Goal: Contribute content: Contribute content

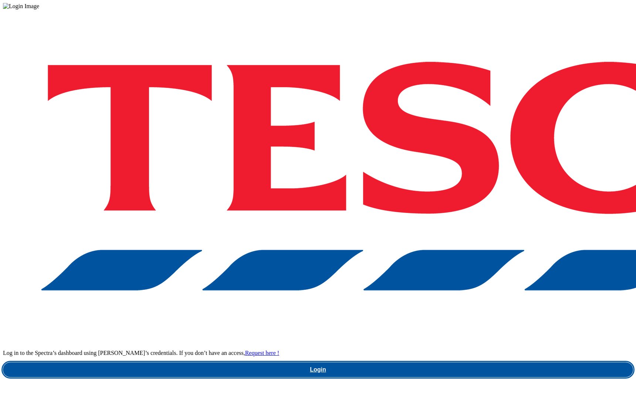
click at [479, 362] on link "Login" at bounding box center [318, 369] width 630 height 15
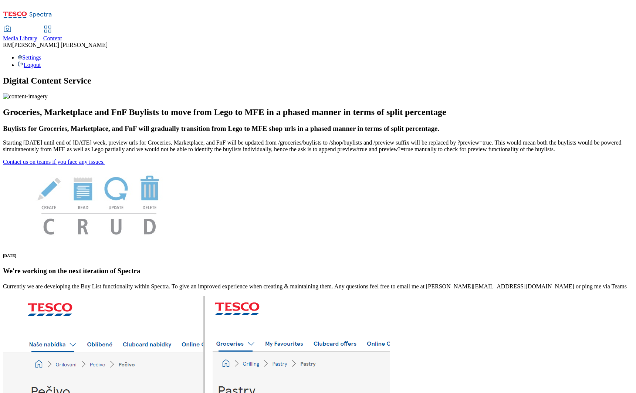
click at [37, 35] on span "Media Library" at bounding box center [20, 38] width 34 height 6
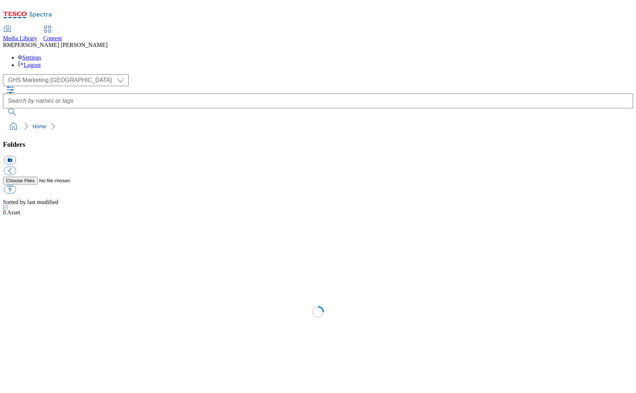
scroll to position [0, 0]
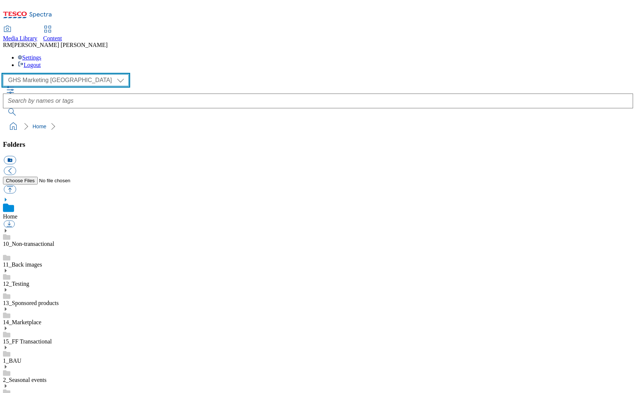
click at [70, 74] on select "GHS Marketing UK iGHS Marketing CE MCA CZ MCA HU MCA SK" at bounding box center [66, 80] width 126 height 12
select select "flare-ighs-ce-mktg"
click at [5, 74] on select "GHS Marketing UK iGHS Marketing CE MCA CZ MCA HU MCA SK" at bounding box center [66, 80] width 126 height 12
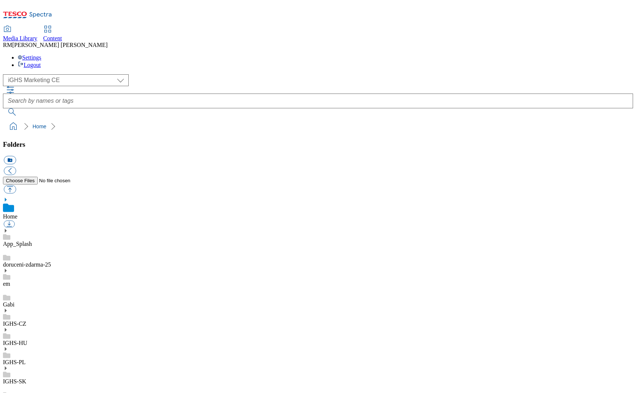
click at [60, 308] on div "IGHS-CZ" at bounding box center [318, 317] width 630 height 19
click at [8, 300] on icon at bounding box center [5, 302] width 5 height 5
click at [7, 301] on use at bounding box center [6, 303] width 2 height 4
click at [26, 312] on link "IGHS-CZ" at bounding box center [14, 315] width 23 height 6
click at [7, 301] on use at bounding box center [6, 303] width 2 height 4
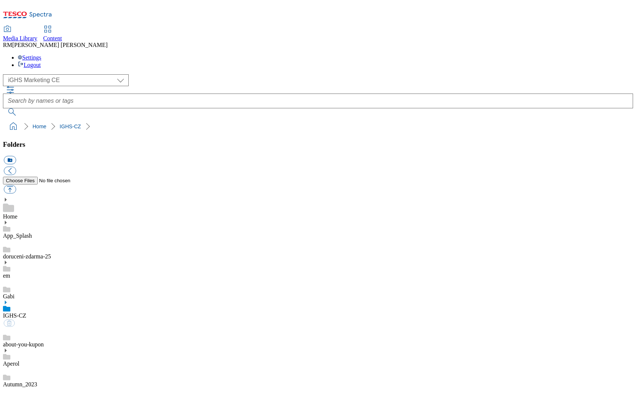
click at [7, 301] on use at bounding box center [6, 303] width 2 height 4
click at [16, 156] on button "icon_new_folder" at bounding box center [10, 160] width 12 height 9
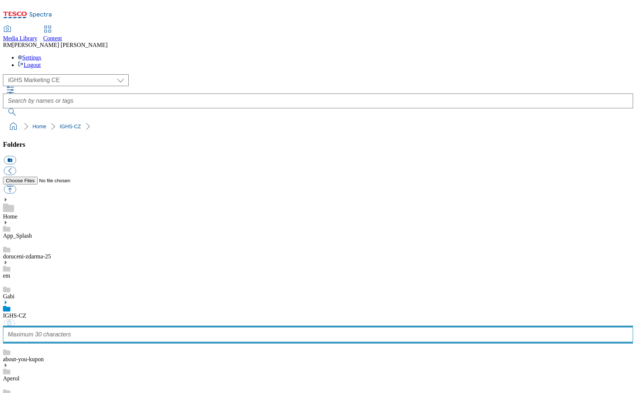
click at [44, 327] on input "text" at bounding box center [318, 334] width 630 height 15
type input "WK"
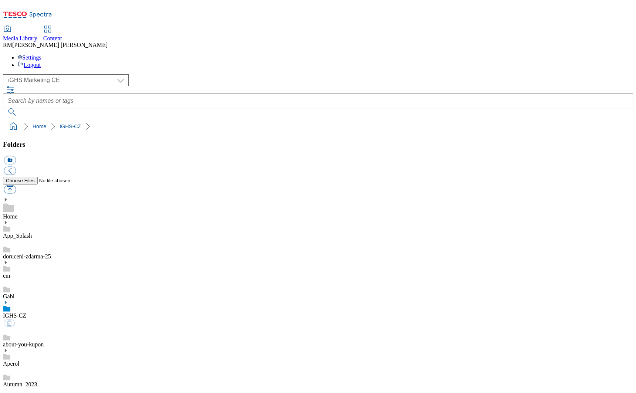
scroll to position [4695, 0]
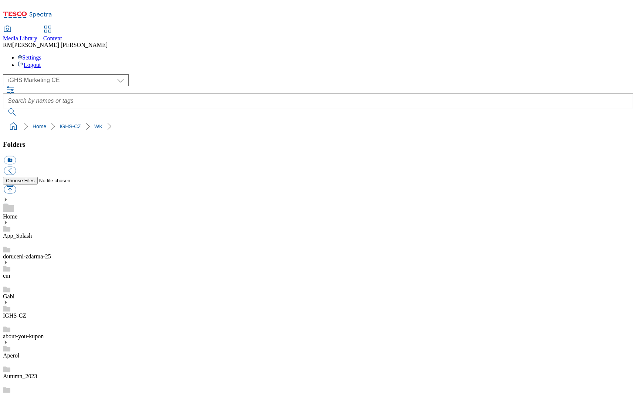
drag, startPoint x: 70, startPoint y: 247, endPoint x: 54, endPoint y: 247, distance: 15.5
click at [69, 74] on select "GHS Marketing UK iGHS Marketing CE MCA CZ MCA HU MCA SK" at bounding box center [66, 80] width 126 height 12
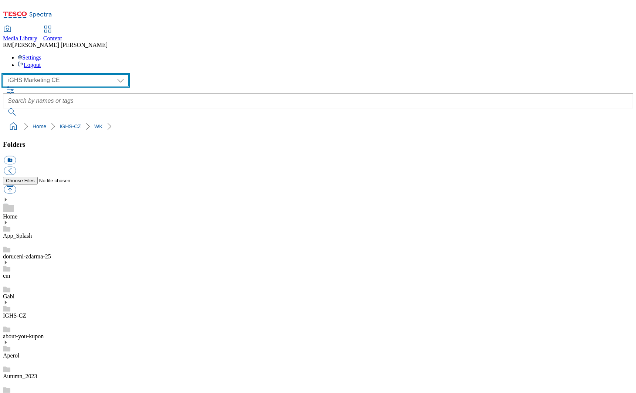
click at [5, 74] on select "GHS Marketing UK iGHS Marketing CE MCA CZ MCA HU MCA SK" at bounding box center [66, 80] width 126 height 12
click at [26, 312] on link "IGHS-CZ" at bounding box center [14, 315] width 23 height 6
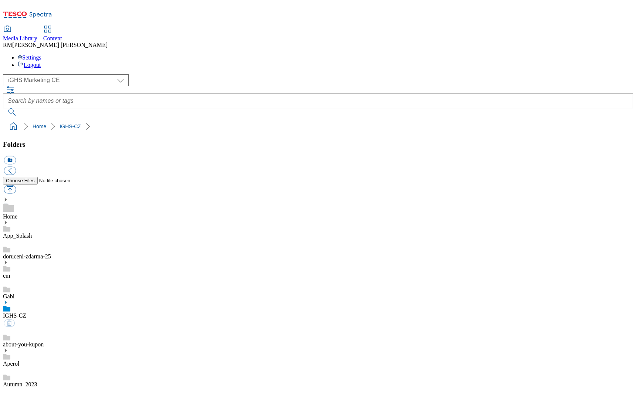
scroll to position [59, 0]
click at [26, 312] on link "IGHS-CZ" at bounding box center [14, 315] width 23 height 6
click at [16, 156] on button "icon_new_folder" at bounding box center [10, 160] width 12 height 9
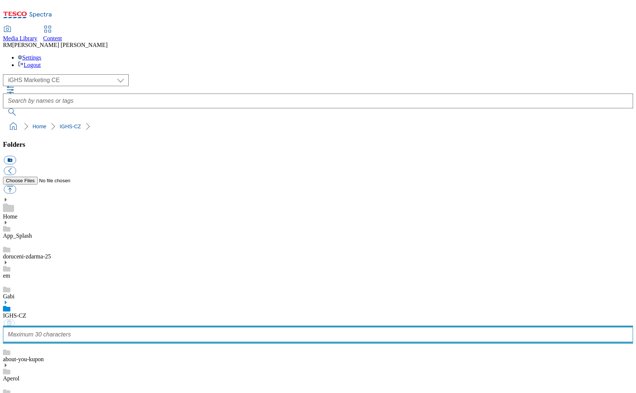
click at [46, 327] on input "text" at bounding box center [318, 334] width 630 height 15
type input "WK28_25"
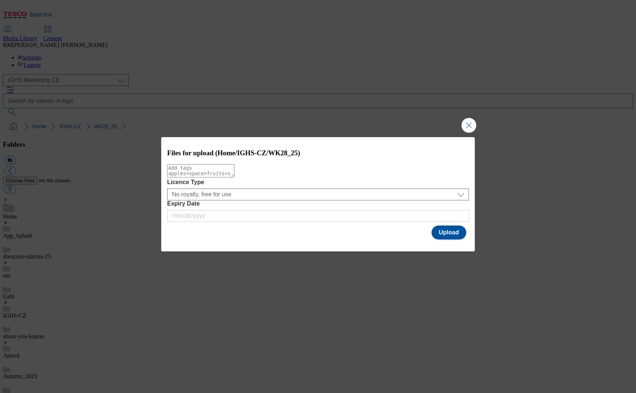
click at [234, 177] on textarea "Modal" at bounding box center [200, 170] width 67 height 13
type textarea "slide"
click at [446, 235] on button "Upload" at bounding box center [448, 233] width 35 height 14
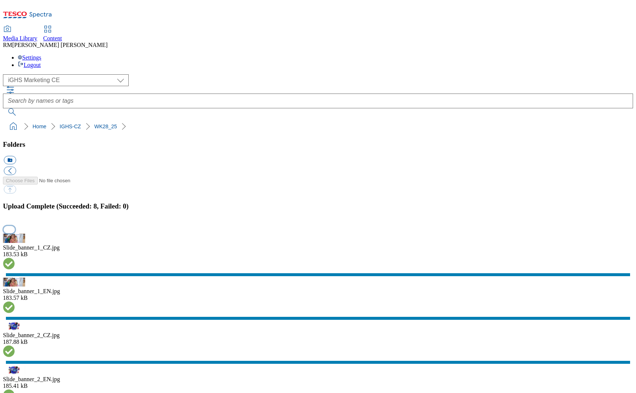
click at [15, 233] on button "button" at bounding box center [9, 229] width 11 height 7
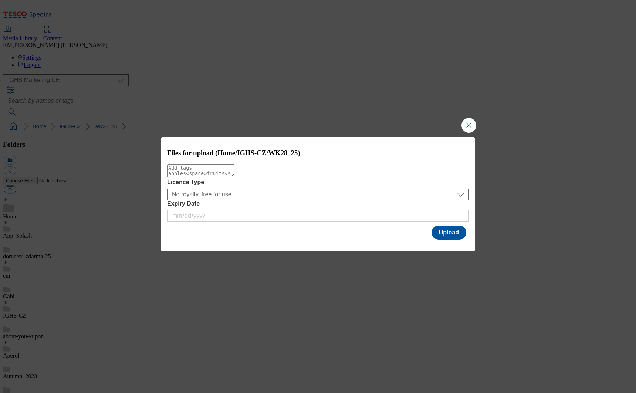
click at [234, 173] on textarea "Modal" at bounding box center [200, 170] width 67 height 13
type textarea "product"
click at [447, 238] on button "Upload" at bounding box center [448, 233] width 35 height 14
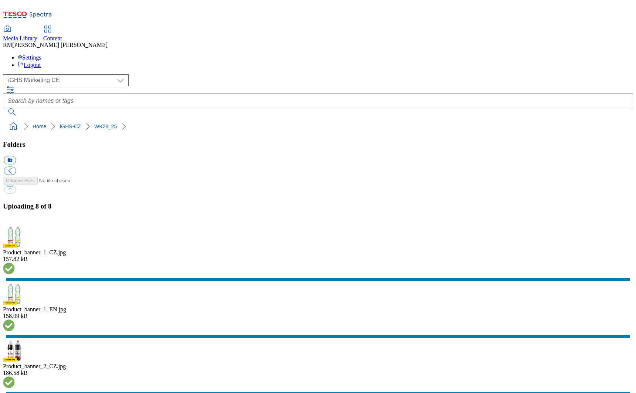
scroll to position [117, 0]
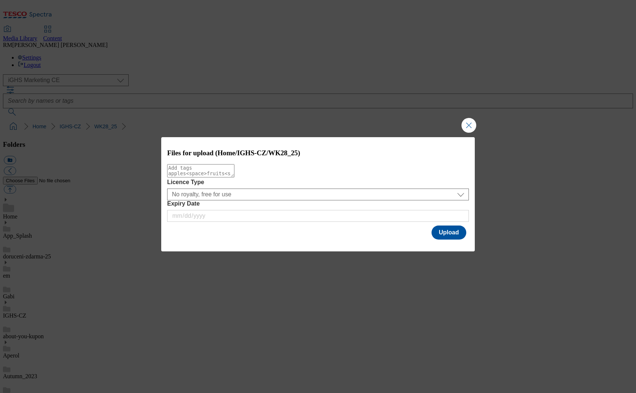
click at [234, 177] on textarea "Modal" at bounding box center [200, 170] width 67 height 13
type textarea "trade"
click at [447, 232] on button "Upload" at bounding box center [448, 233] width 35 height 14
click at [234, 177] on textarea "Modal" at bounding box center [200, 170] width 67 height 13
type textarea "content"
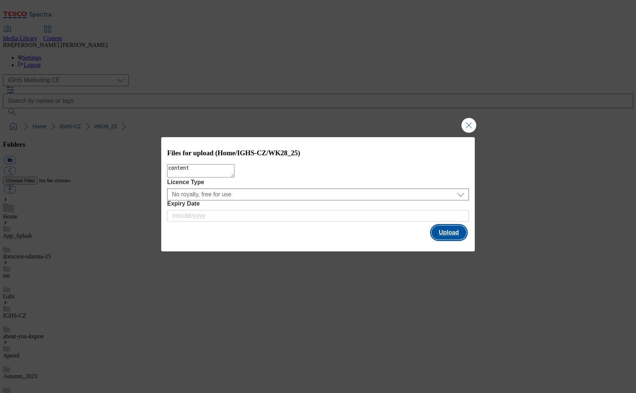
click at [447, 231] on button "Upload" at bounding box center [448, 233] width 35 height 14
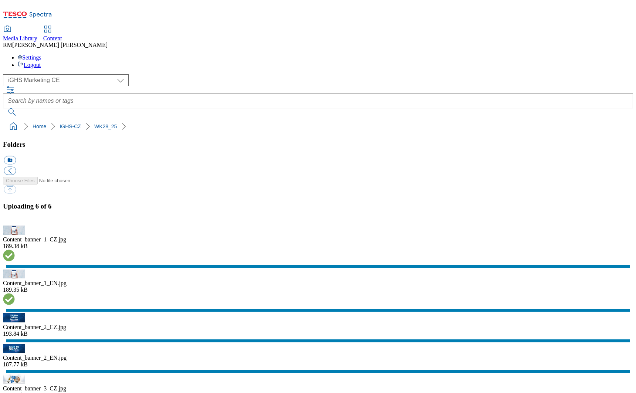
scroll to position [53, 0]
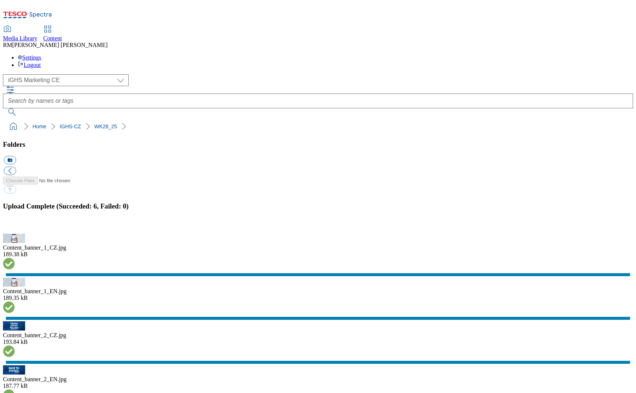
click at [15, 233] on button "button" at bounding box center [9, 229] width 11 height 7
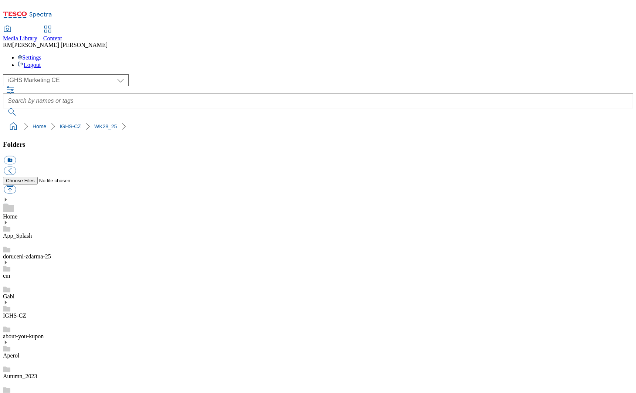
scroll to position [0, 0]
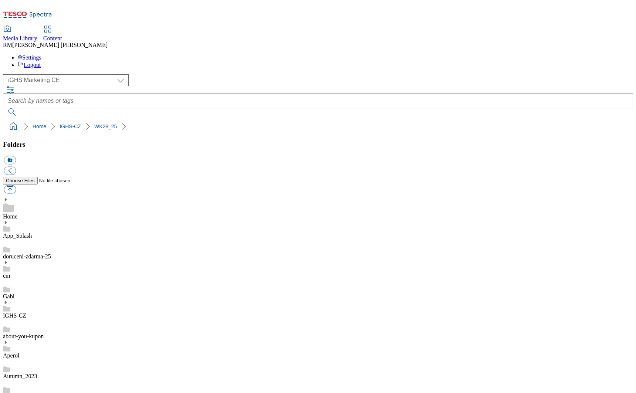
scroll to position [366, 0]
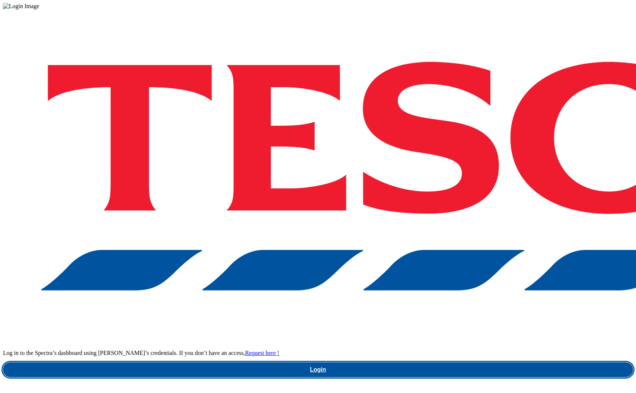
click at [447, 362] on link "Login" at bounding box center [318, 369] width 630 height 15
click at [457, 362] on link "Login" at bounding box center [318, 369] width 630 height 15
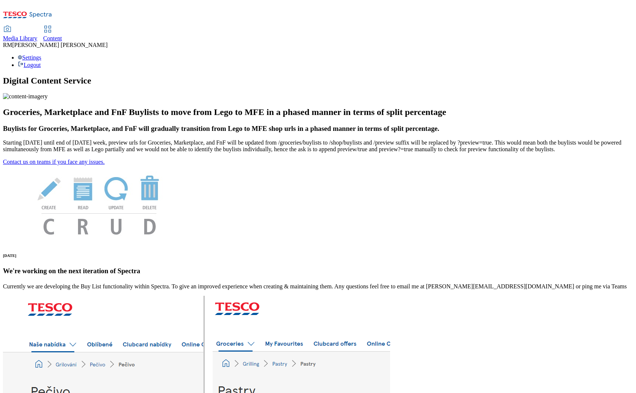
click at [37, 35] on span "Media Library" at bounding box center [20, 38] width 34 height 6
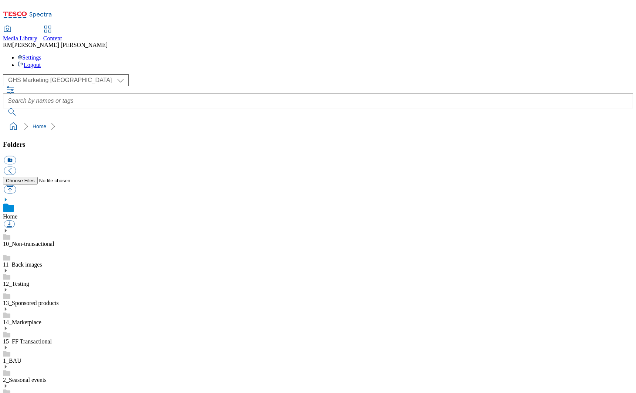
scroll to position [1, 0]
click at [71, 74] on select "GHS Marketing UK iGHS Marketing CE MCA CZ MCA HU MCA SK" at bounding box center [66, 80] width 126 height 12
select select "flare-ighs-ce-mktg"
click at [5, 74] on select "GHS Marketing UK iGHS Marketing CE MCA CZ MCA HU MCA SK" at bounding box center [66, 80] width 126 height 12
click at [26, 321] on link "IGHS-CZ" at bounding box center [14, 324] width 23 height 6
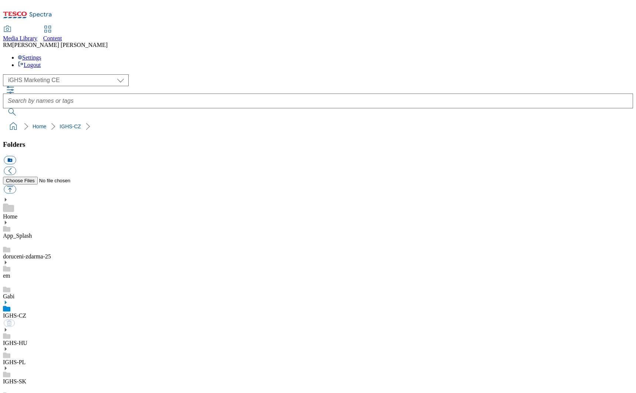
click at [7, 301] on use at bounding box center [6, 303] width 2 height 4
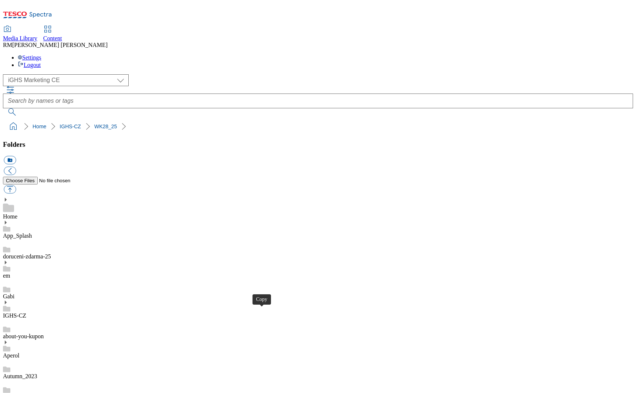
drag, startPoint x: 265, startPoint y: 315, endPoint x: 265, endPoint y: 319, distance: 4.5
